Goal: Task Accomplishment & Management: Use online tool/utility

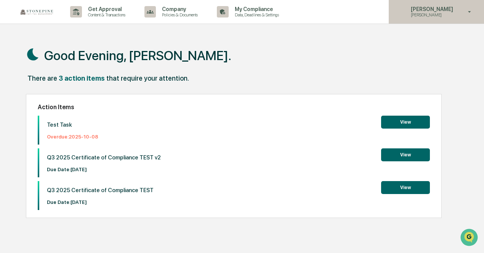
click at [435, 13] on p "[PERSON_NAME]" at bounding box center [430, 14] width 52 height 5
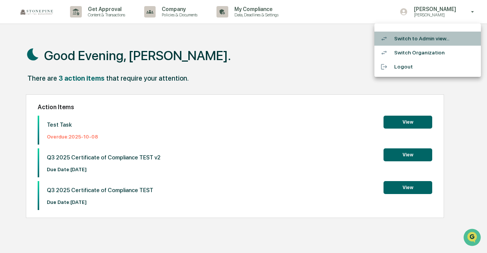
click at [426, 42] on li "Switch to Admin view..." at bounding box center [428, 39] width 107 height 14
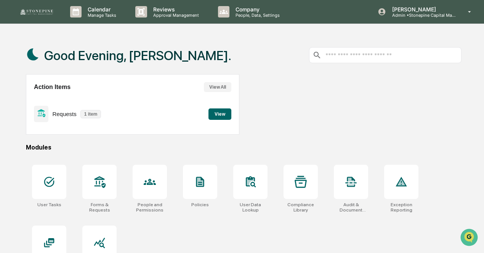
click at [224, 112] on button "View" at bounding box center [219, 114] width 23 height 11
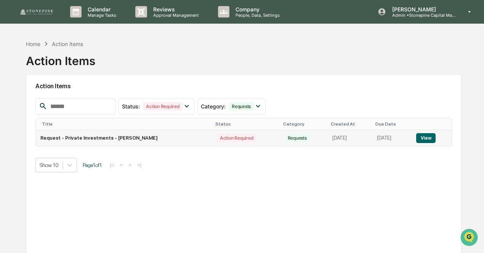
click at [426, 137] on button "View" at bounding box center [425, 138] width 19 height 10
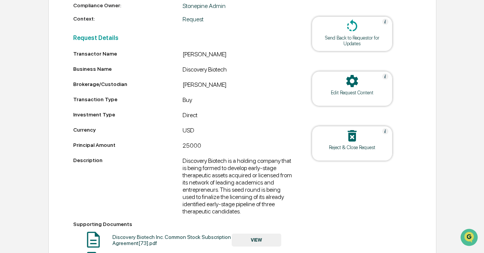
scroll to position [216, 0]
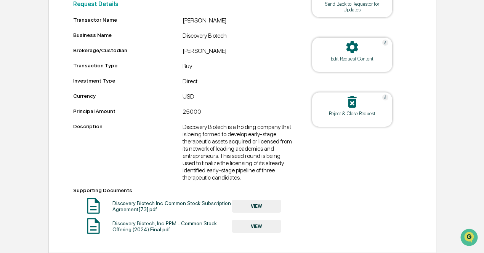
click at [263, 231] on button "VIEW" at bounding box center [255, 226] width 49 height 13
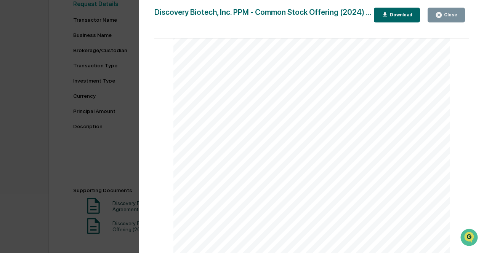
scroll to position [0, 0]
click at [399, 18] on div "Download" at bounding box center [396, 14] width 31 height 7
click at [54, 243] on div "Version History [DATE] 10:44 PM [PERSON_NAME] Discovery Biotech, Inc. PPM - Com…" at bounding box center [242, 126] width 484 height 253
